Goal: Information Seeking & Learning: Learn about a topic

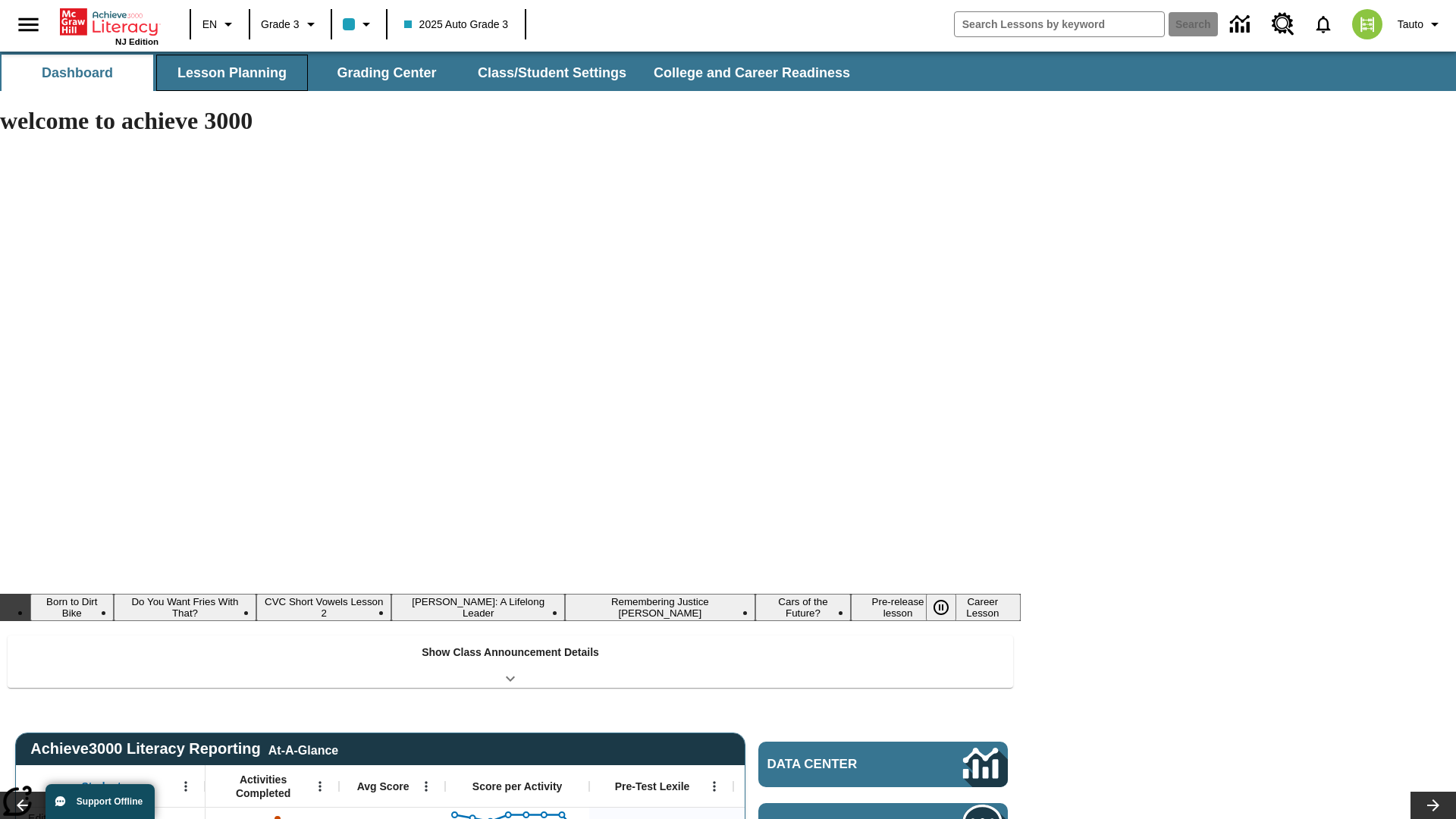
click at [232, 73] on button "Lesson Planning" at bounding box center [232, 72] width 151 height 36
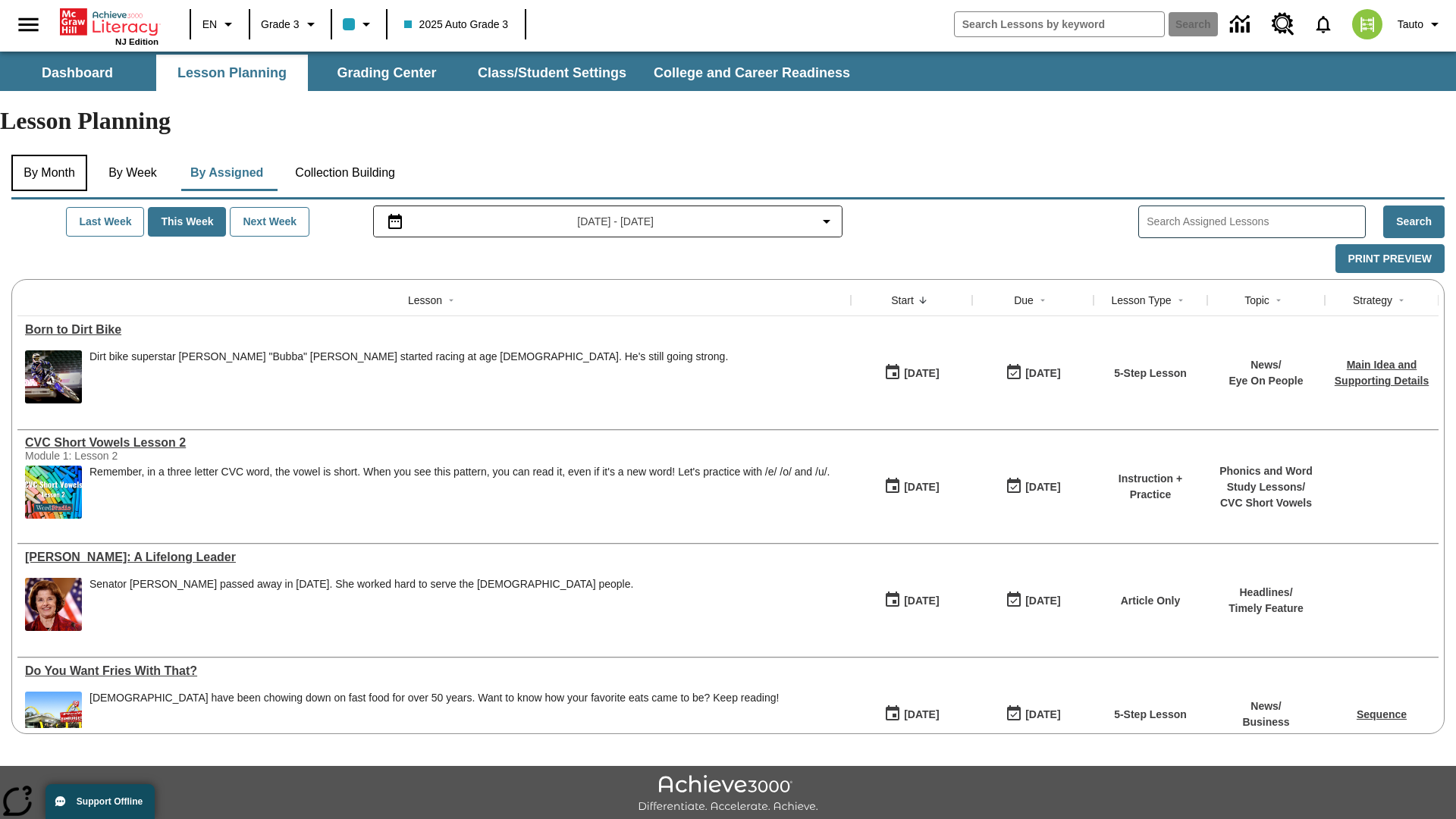
click at [51, 155] on button "By Month" at bounding box center [49, 173] width 76 height 36
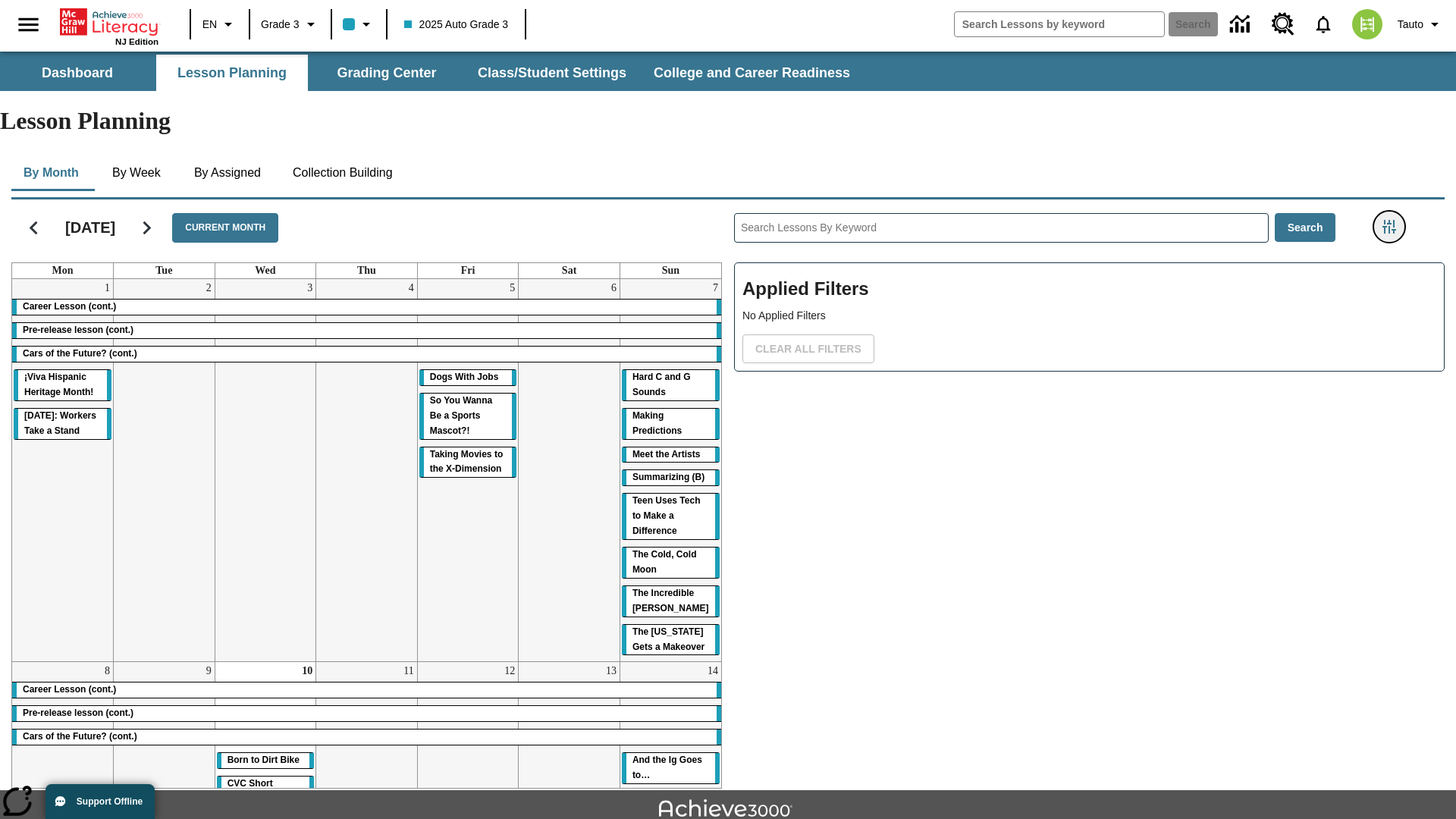
click at [1388, 220] on icon "Filters Side menu" at bounding box center [1389, 227] width 14 height 14
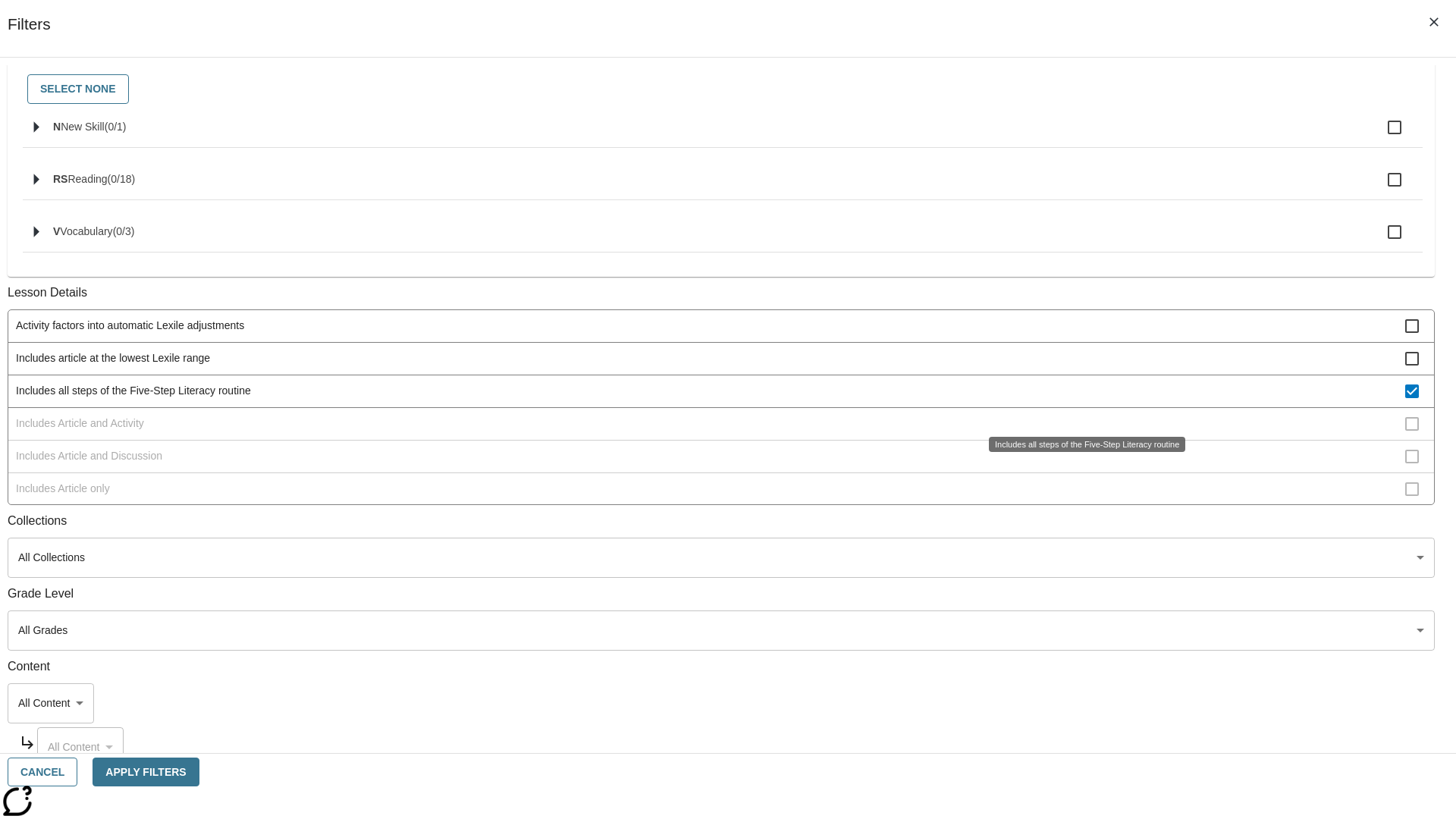
click at [1081, 399] on span "Includes all steps of the Five-Step Literacy routine" at bounding box center [710, 391] width 1389 height 16
checkbox input "false"
click at [1081, 432] on span "Includes Article and Activity" at bounding box center [710, 423] width 1389 height 16
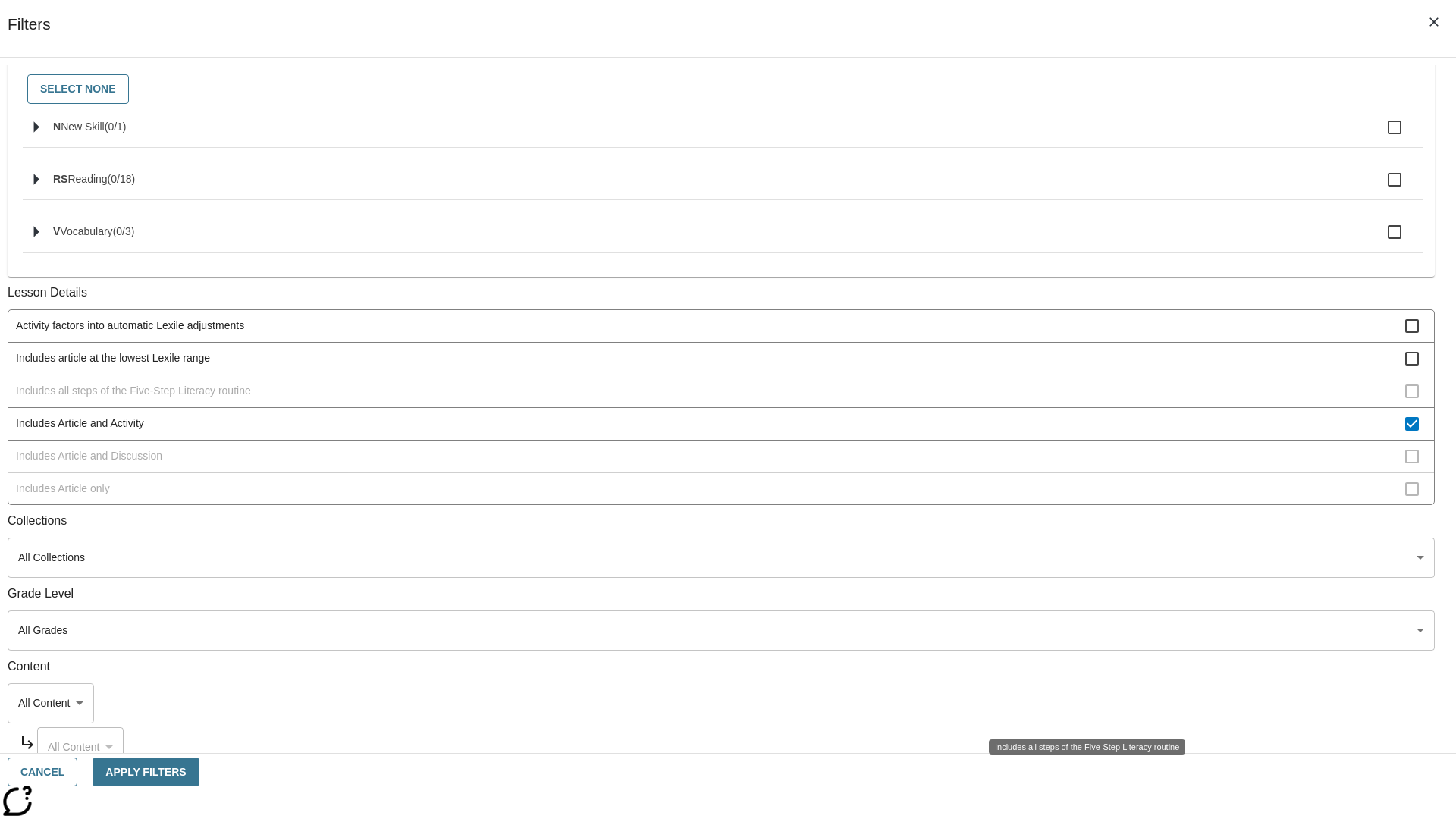
scroll to position [292, 0]
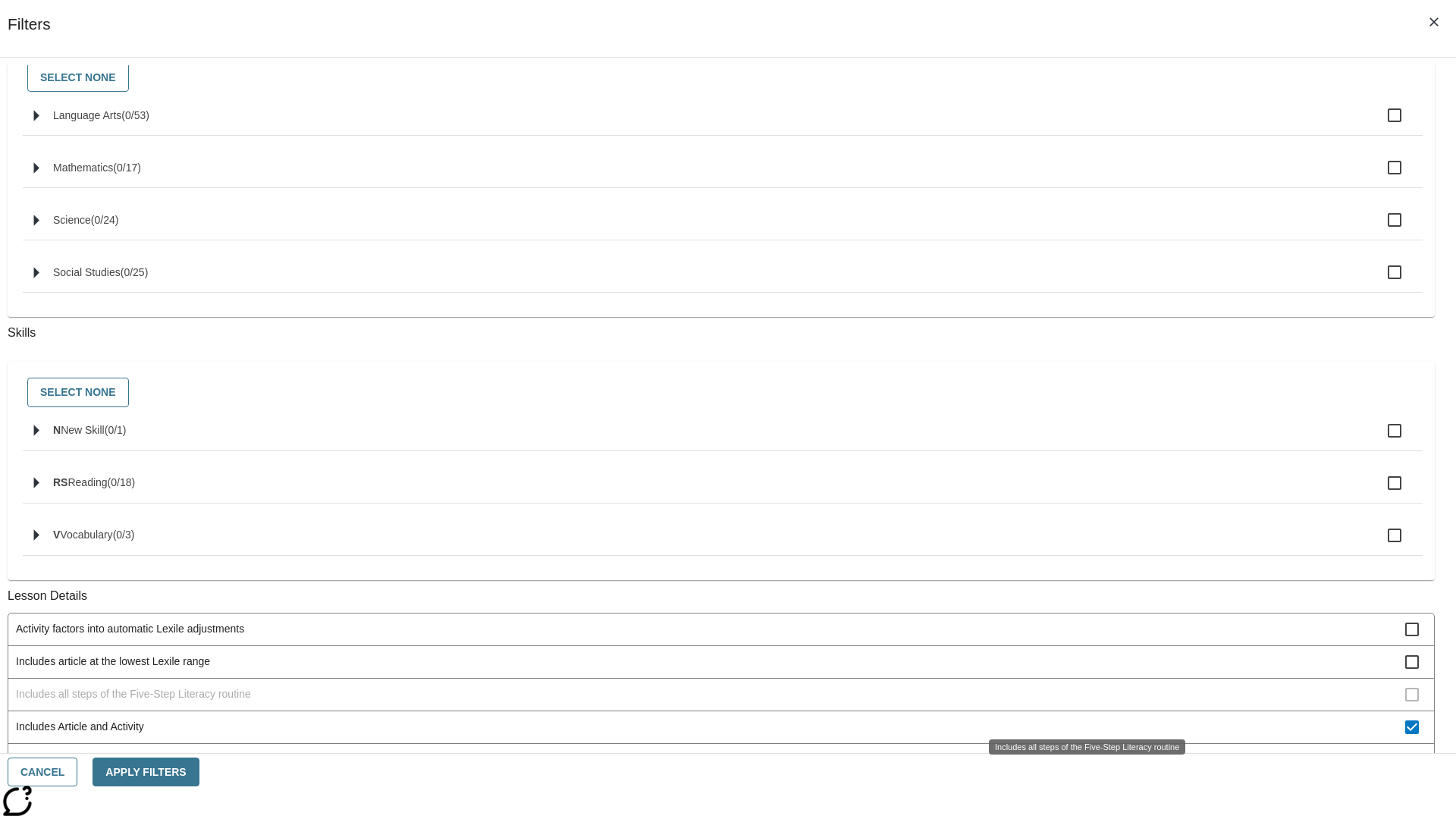
click at [1081, 719] on span "Includes Article and Activity" at bounding box center [710, 727] width 1389 height 16
checkbox input "false"
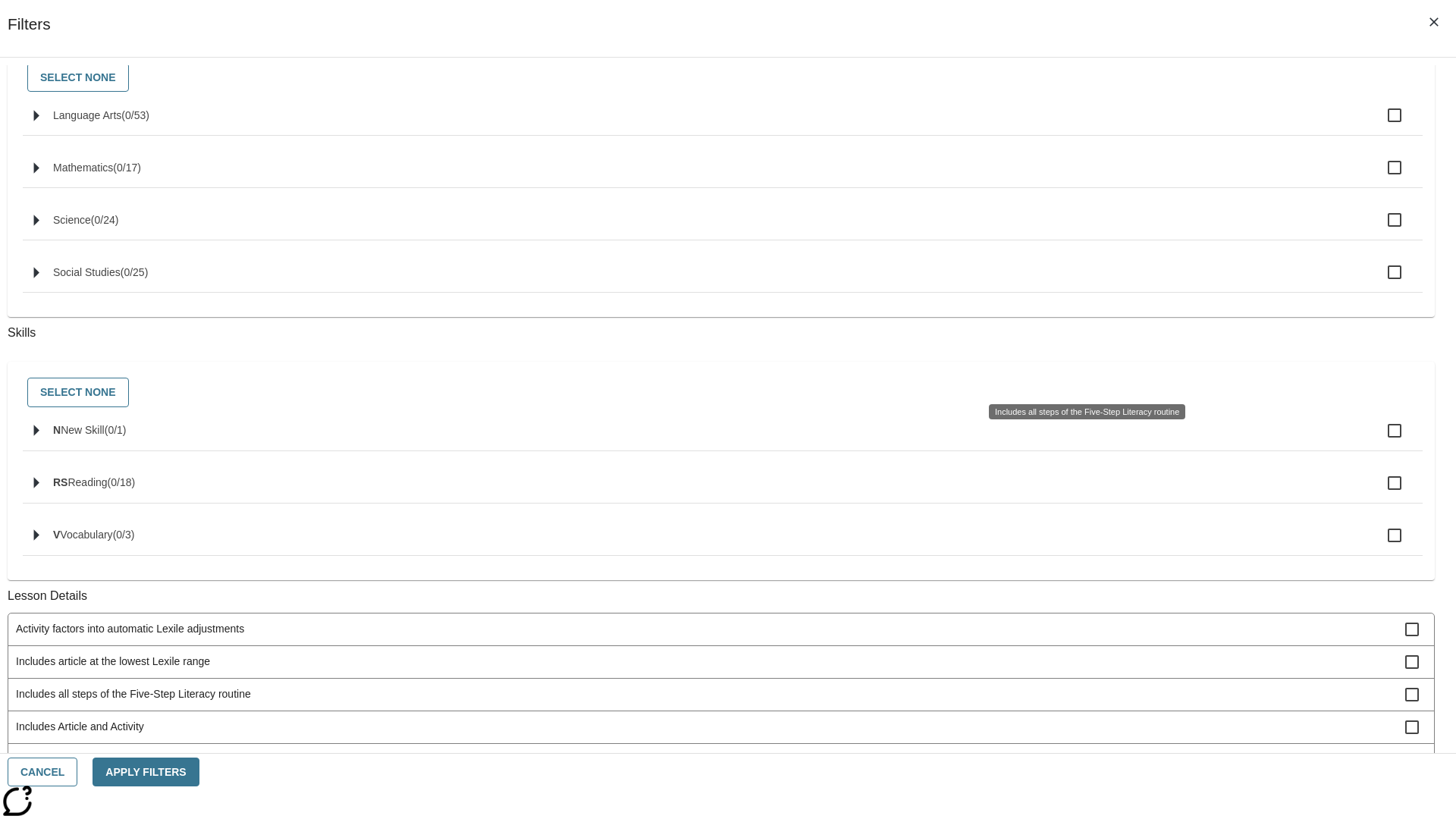
scroll to position [612, 0]
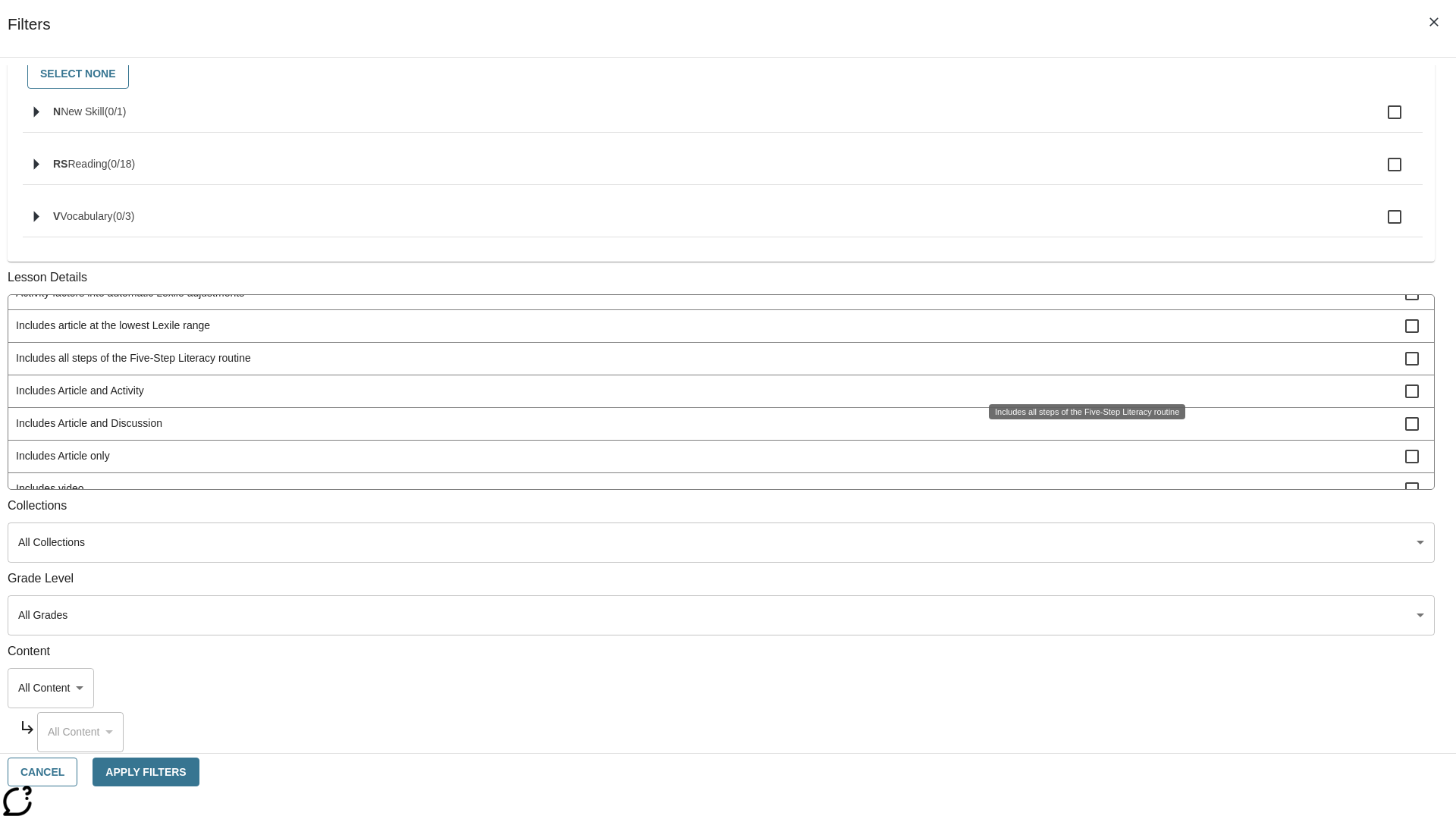
click at [1081, 432] on span "Includes Article and Discussion" at bounding box center [710, 423] width 1389 height 16
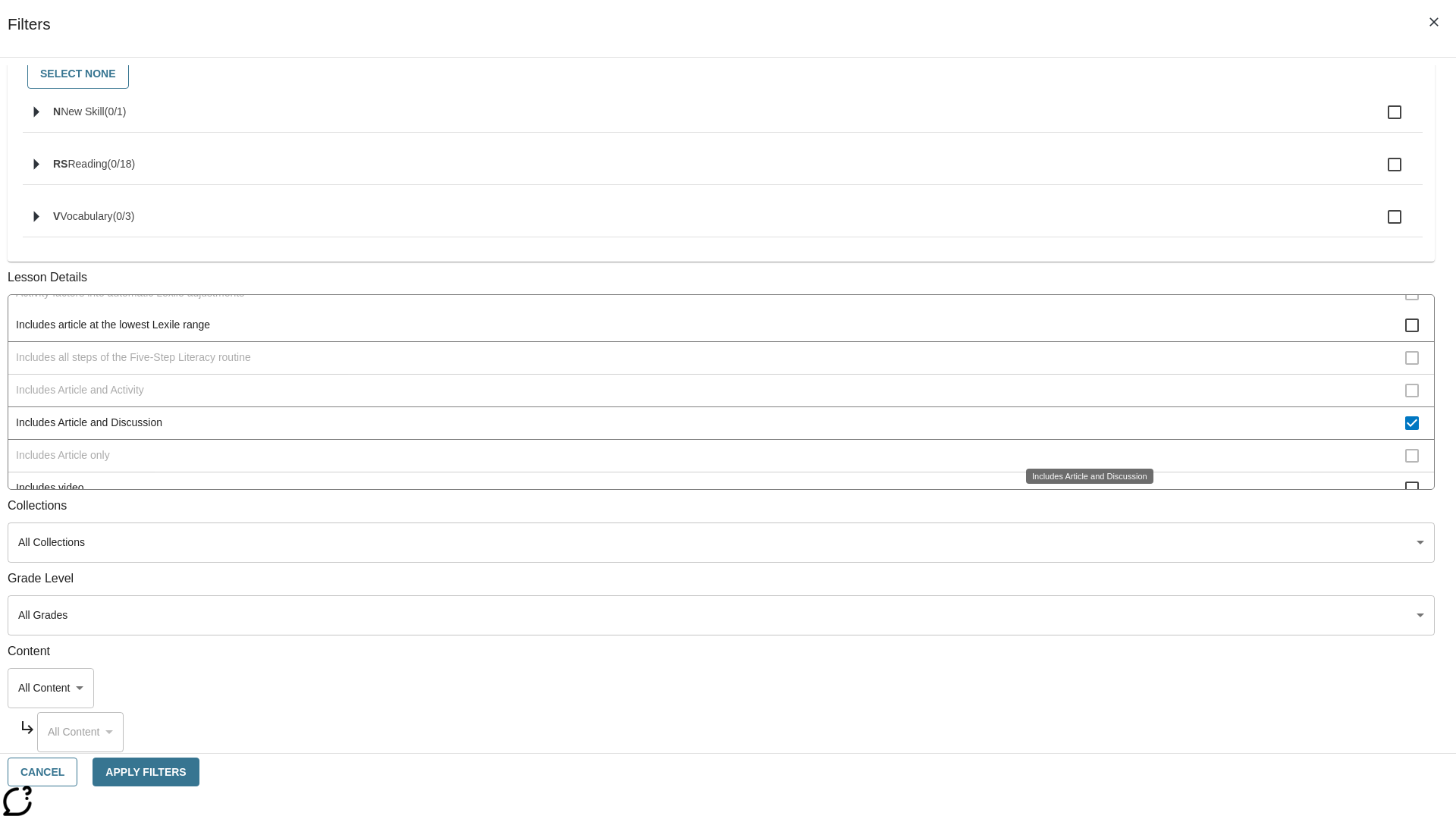
click at [1081, 431] on span "Includes Article and Discussion" at bounding box center [710, 422] width 1389 height 16
checkbox input "false"
click at [1081, 465] on span "Includes Article only" at bounding box center [710, 456] width 1389 height 16
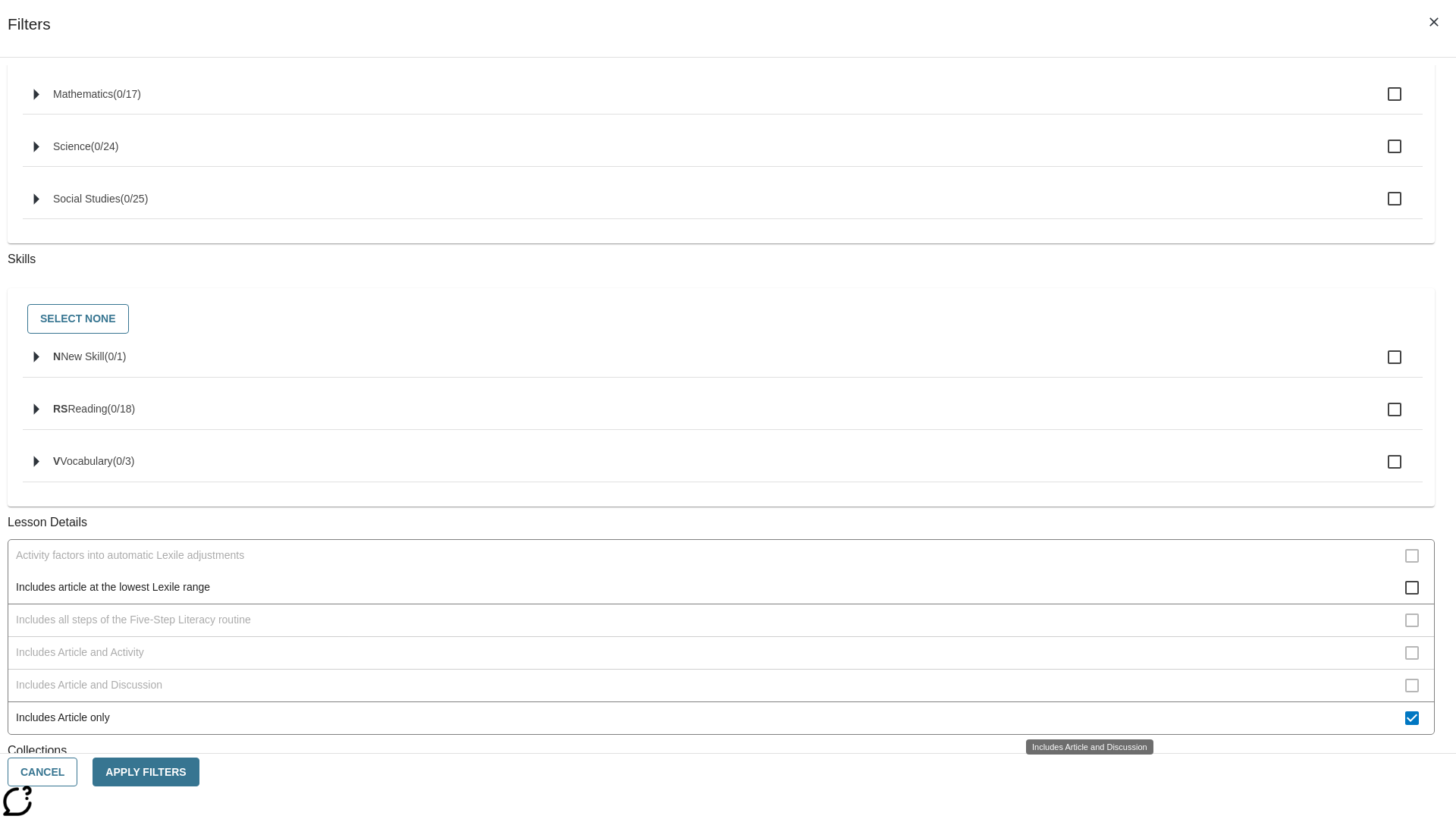
click at [1081, 710] on span "Includes Article only" at bounding box center [710, 717] width 1389 height 16
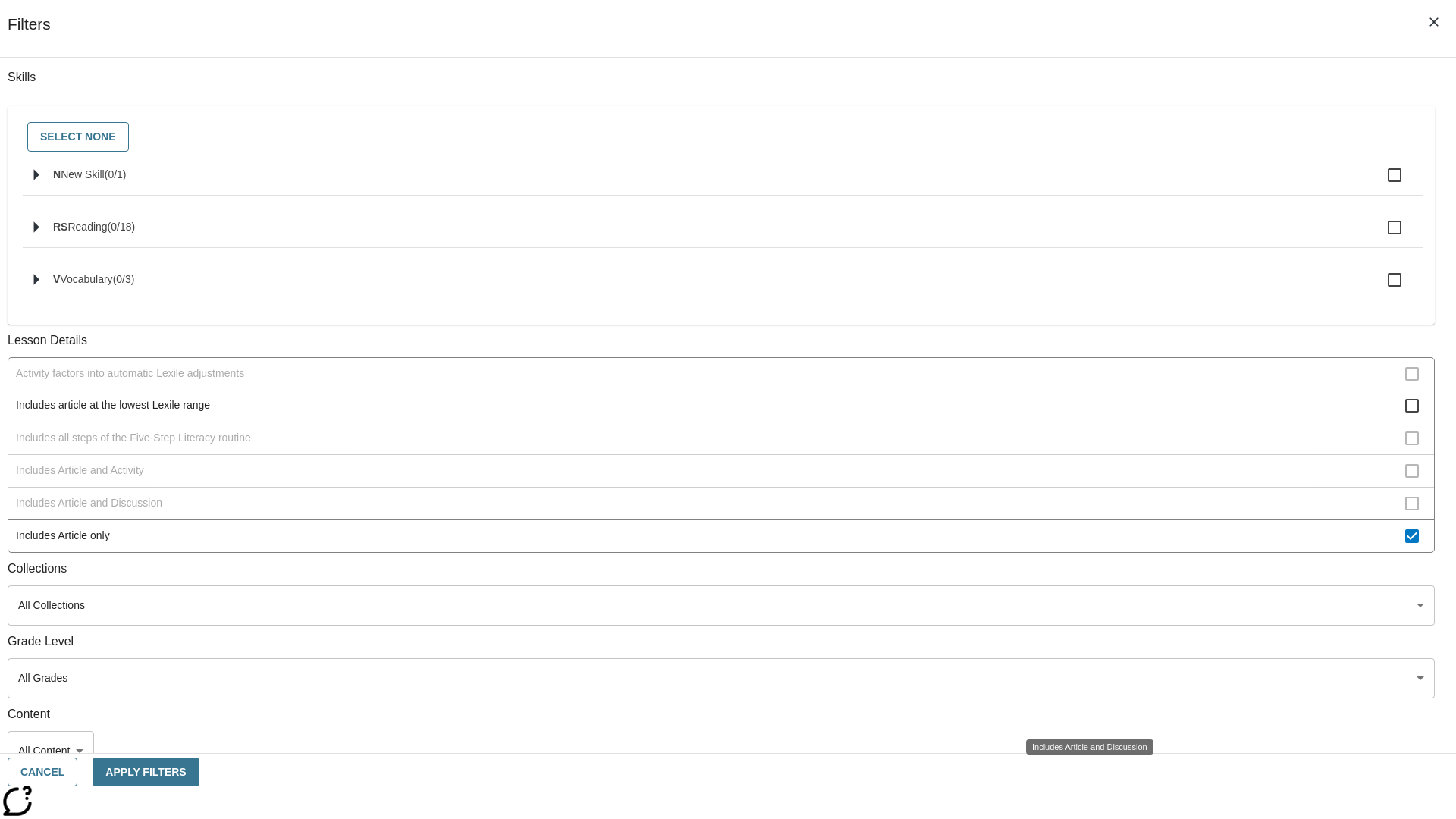
checkbox input "false"
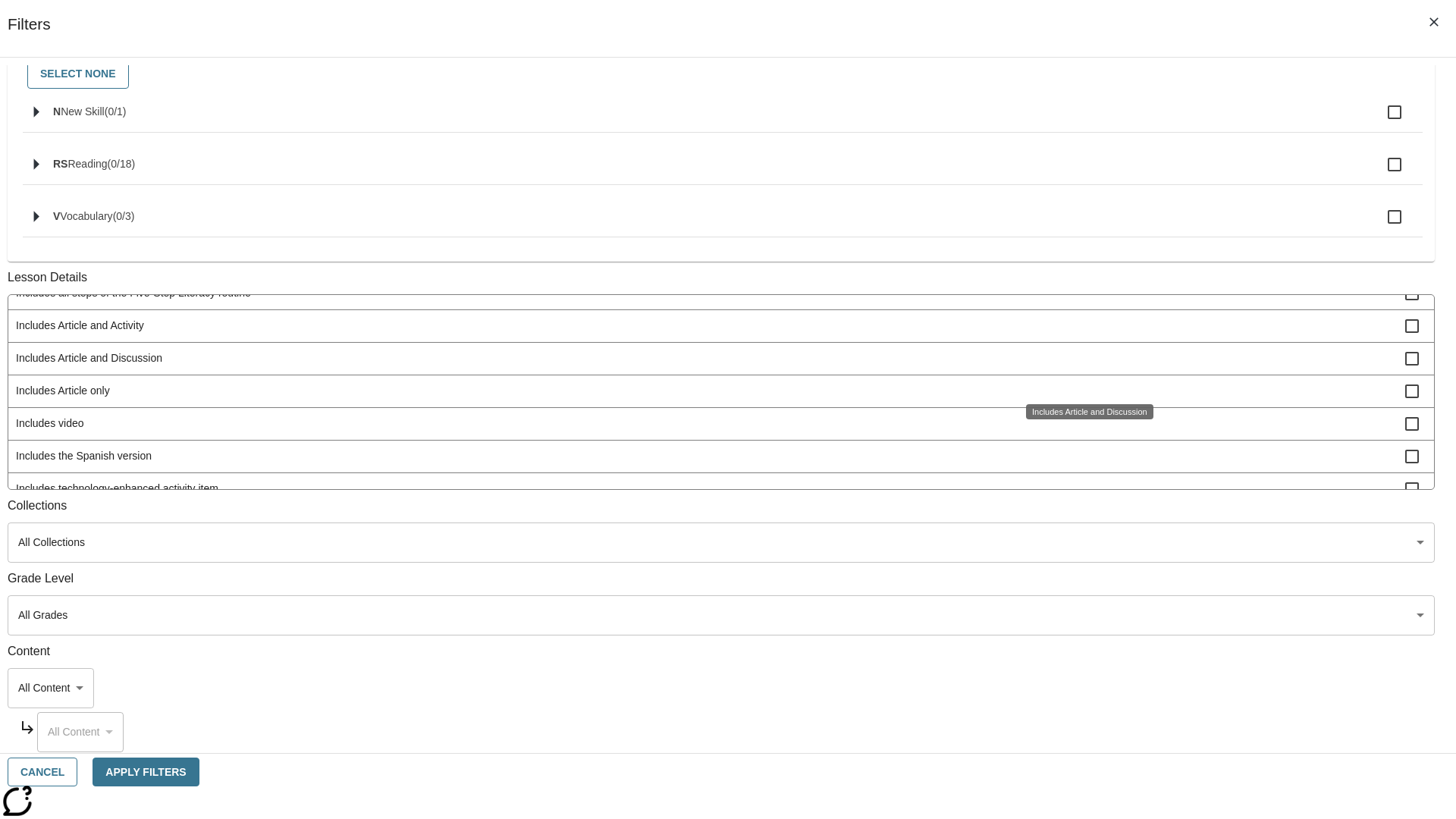
click at [1081, 496] on span "Includes technology-enhanced activity item" at bounding box center [710, 489] width 1389 height 16
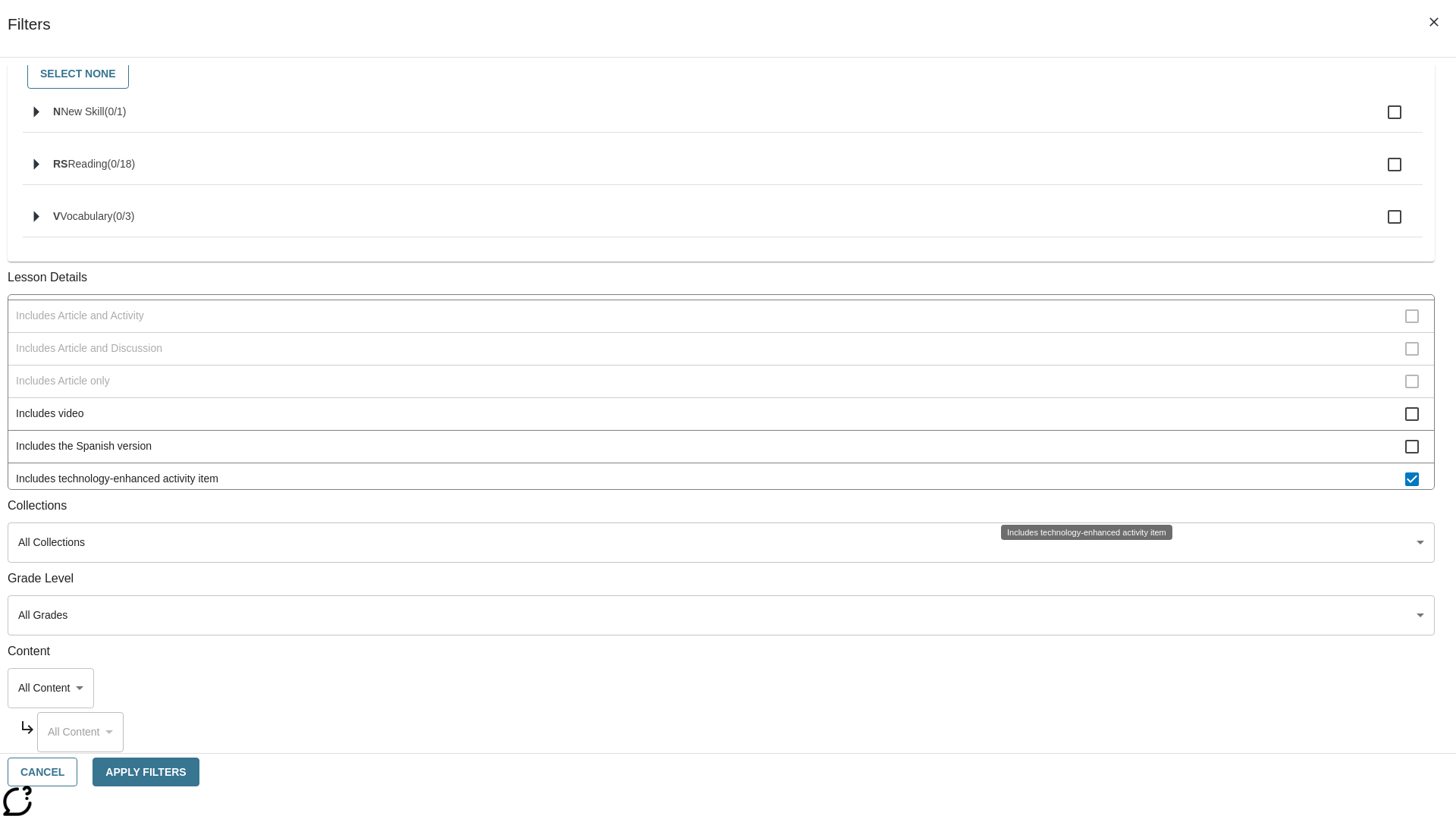
click at [1081, 487] on span "Includes technology-enhanced activity item" at bounding box center [710, 479] width 1389 height 16
checkbox input "false"
click at [1081, 503] on span "Includes Instruction and Activity" at bounding box center [710, 511] width 1389 height 16
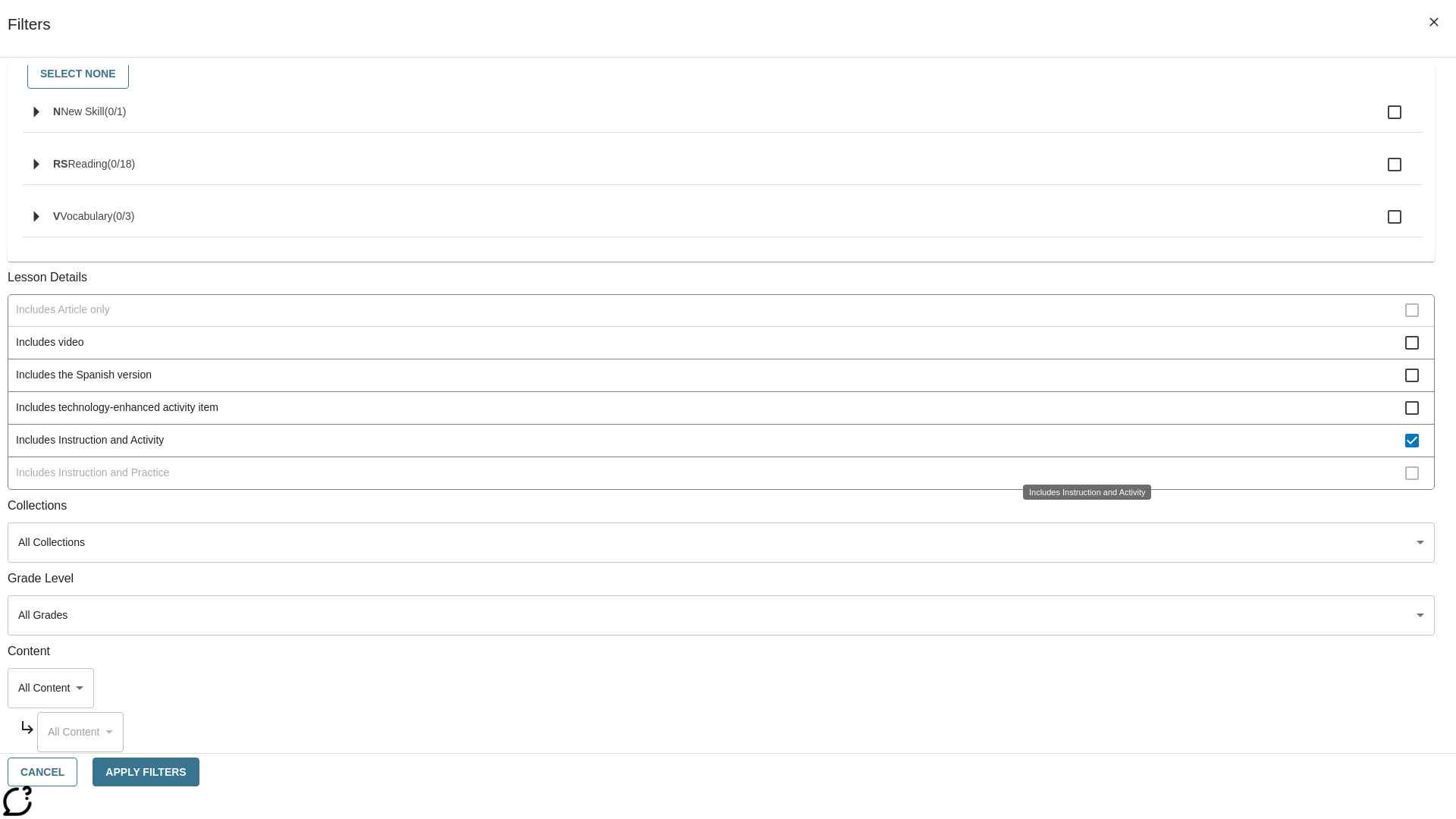
click at [1081, 448] on span "Includes Instruction and Activity" at bounding box center [710, 440] width 1389 height 16
checkbox input "false"
click at [1081, 481] on span "Includes Instruction and Practice" at bounding box center [710, 472] width 1389 height 16
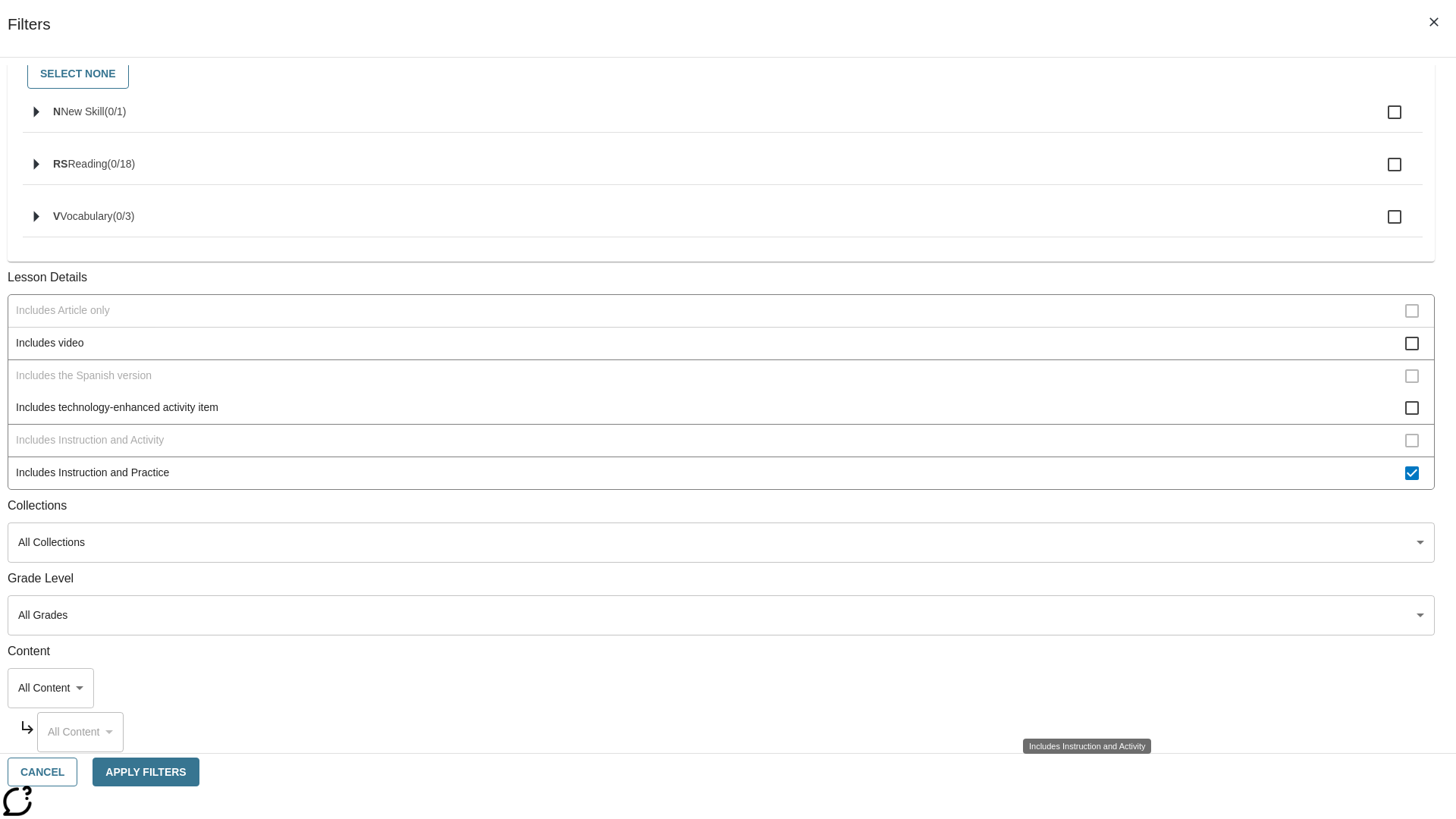
scroll to position [363, 0]
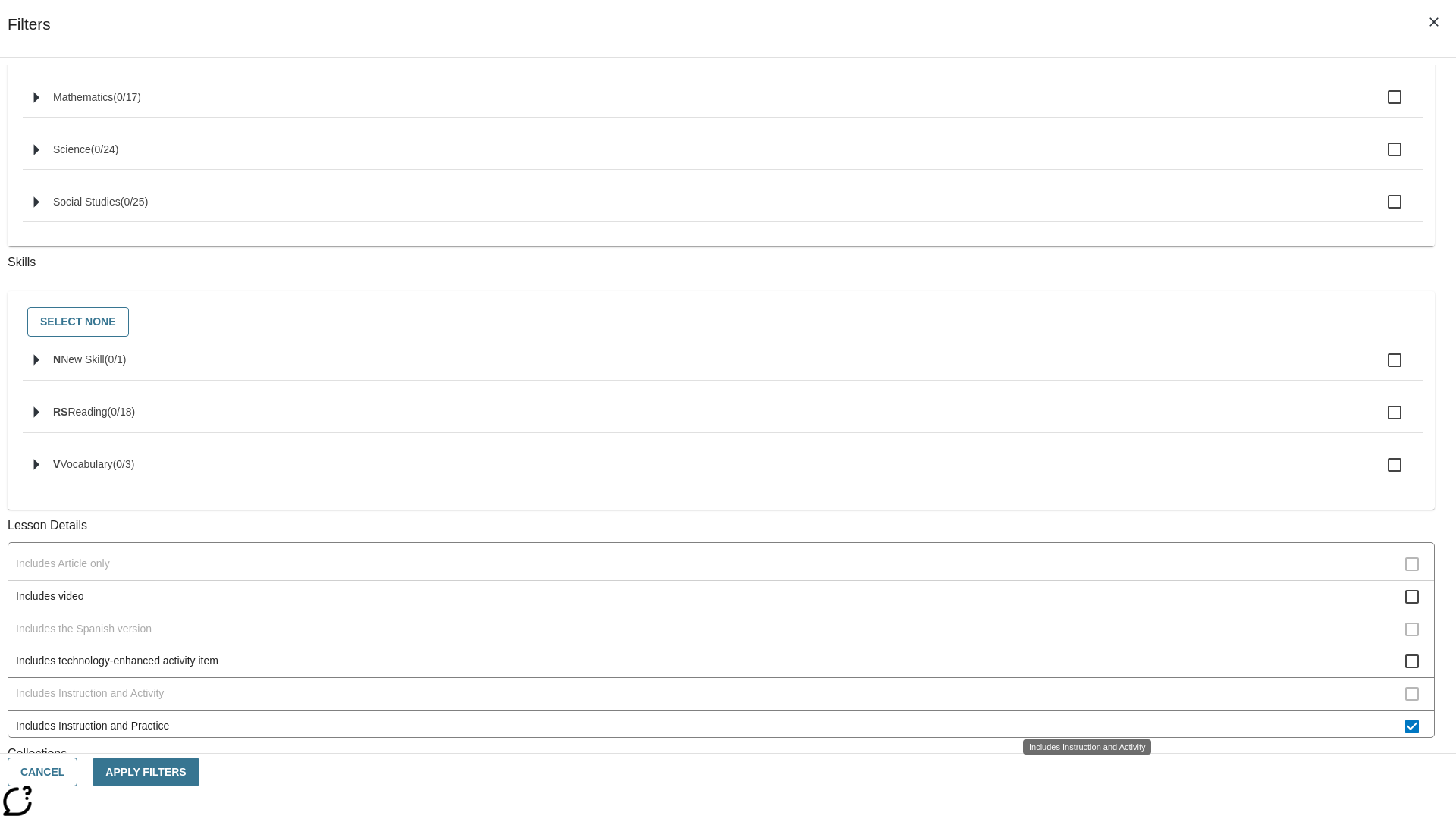
click at [1081, 740] on div "Includes Instruction and Activity" at bounding box center [1086, 748] width 128 height 15
click at [1081, 719] on span "Includes Instruction and Practice" at bounding box center [710, 727] width 1389 height 16
checkbox input "false"
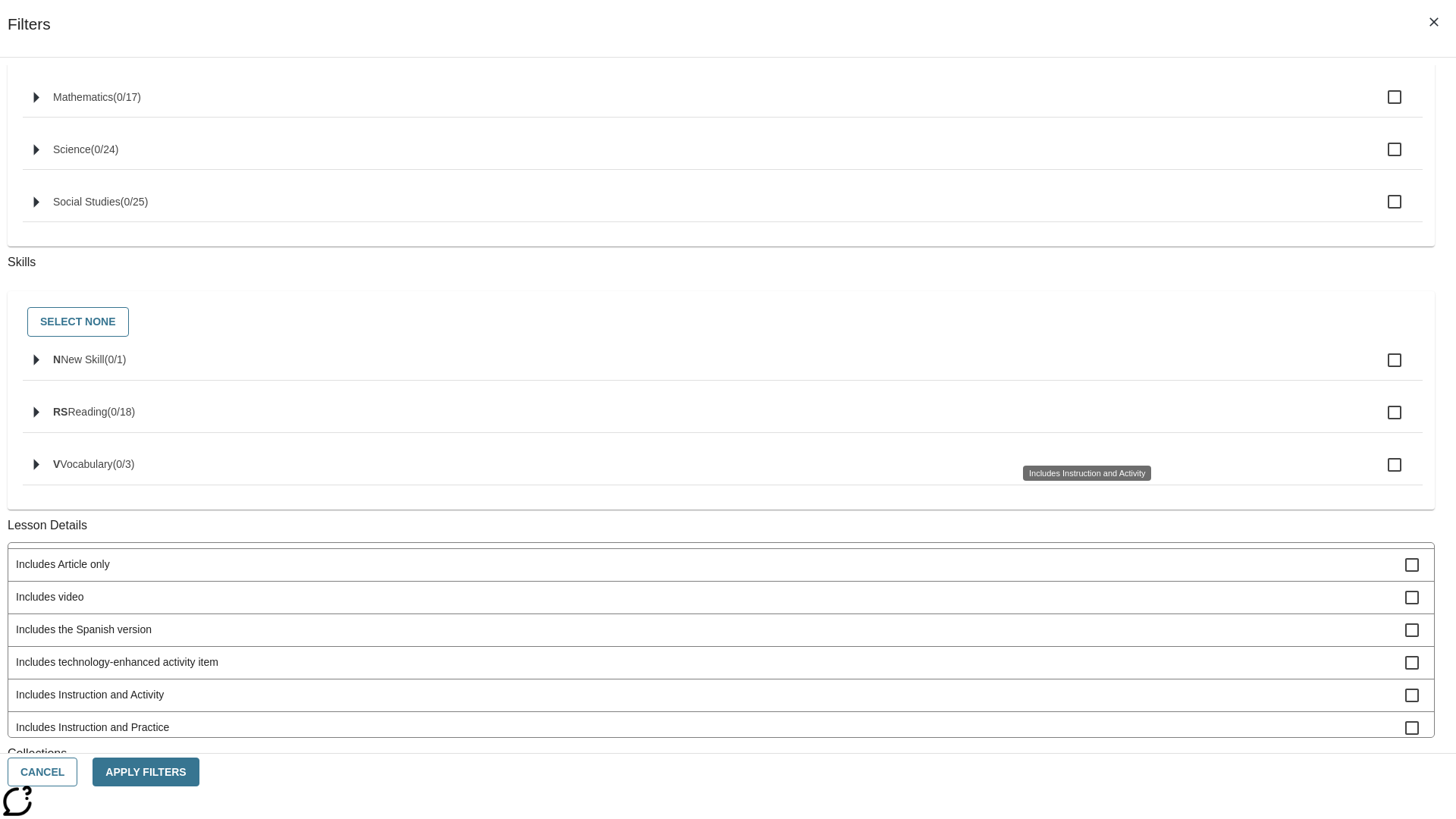
scroll to position [631, 0]
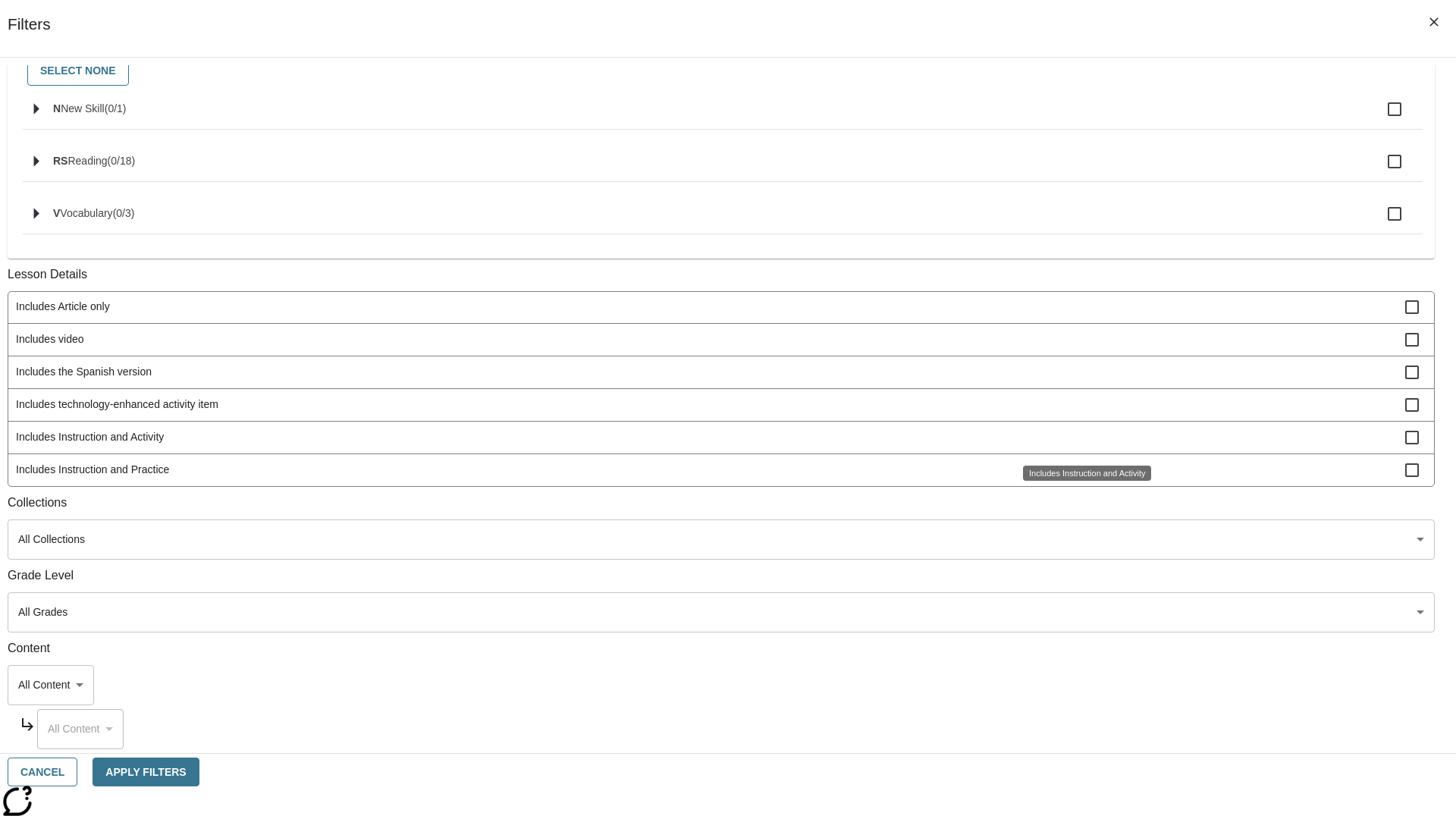
click at [1081, 151] on span "Activity factors into automatic Lexile adjustments" at bounding box center [710, 144] width 1389 height 16
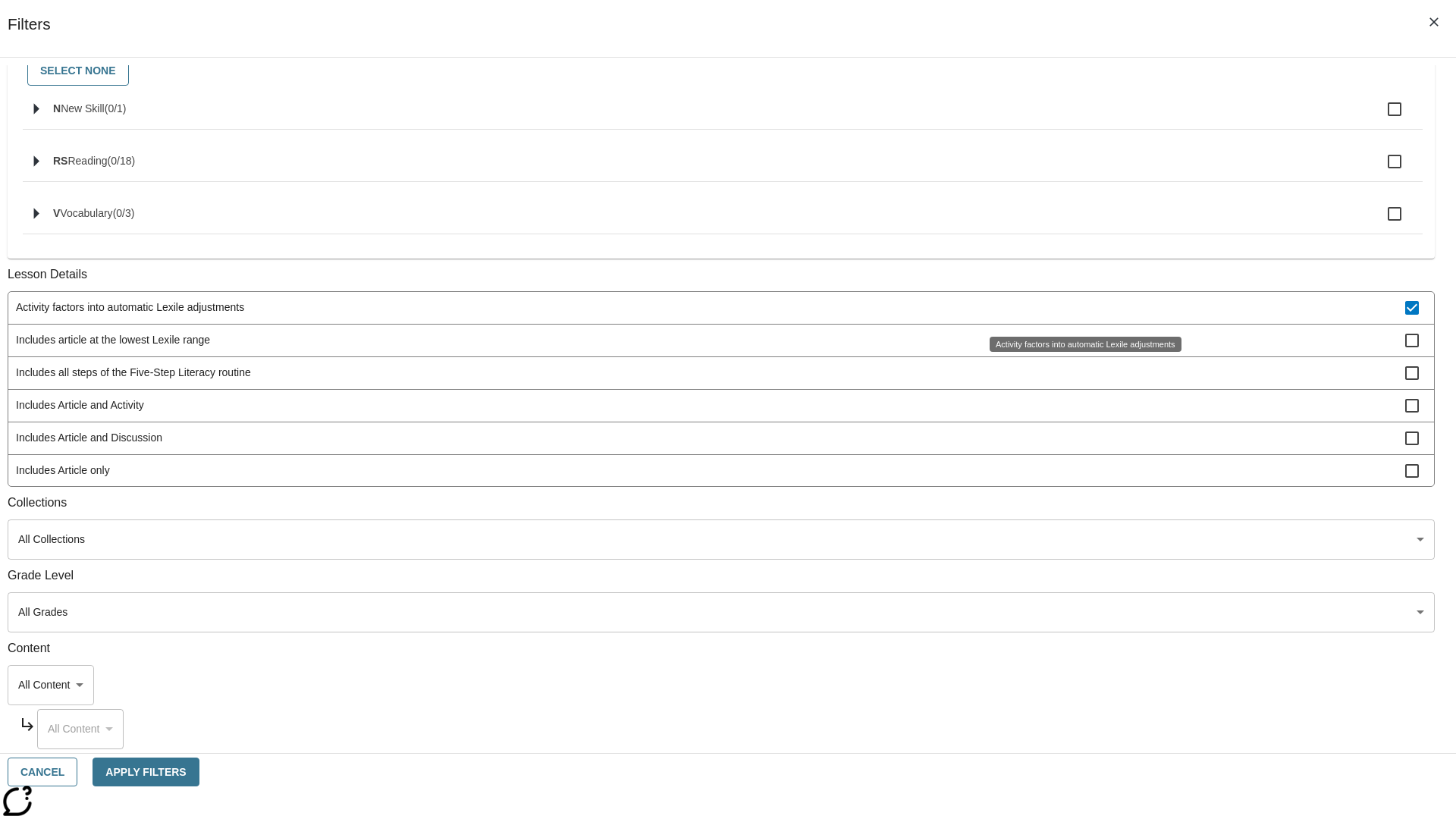
click at [1081, 309] on span "Activity factors into automatic Lexile adjustments" at bounding box center [710, 307] width 1389 height 16
checkbox input "false"
click at [1081, 348] on span "Includes article at the lowest Lexile range" at bounding box center [710, 340] width 1389 height 16
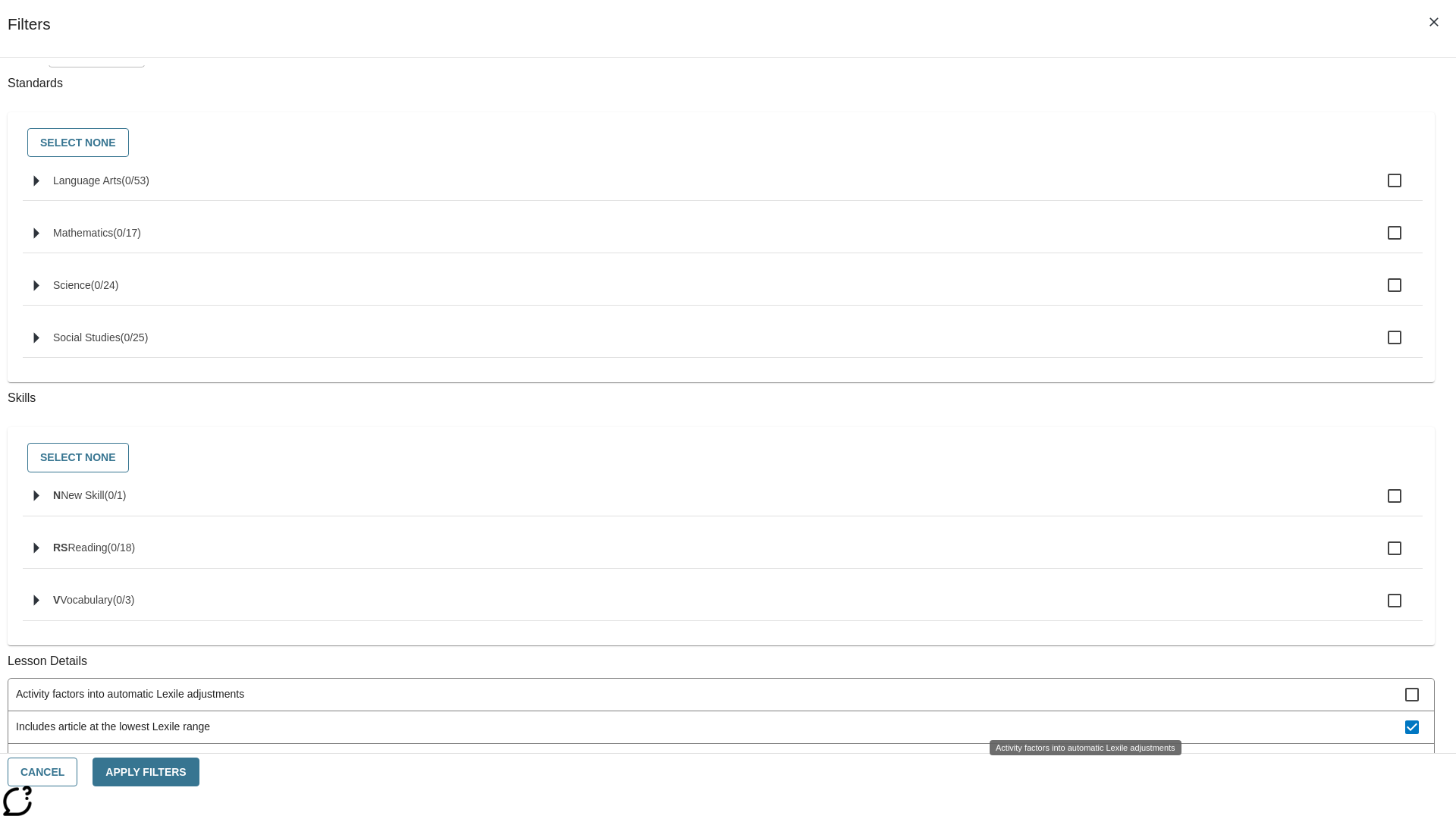
click at [1081, 719] on span "Includes article at the lowest Lexile range" at bounding box center [710, 727] width 1389 height 16
checkbox input "false"
